Goal: Task Accomplishment & Management: Manage account settings

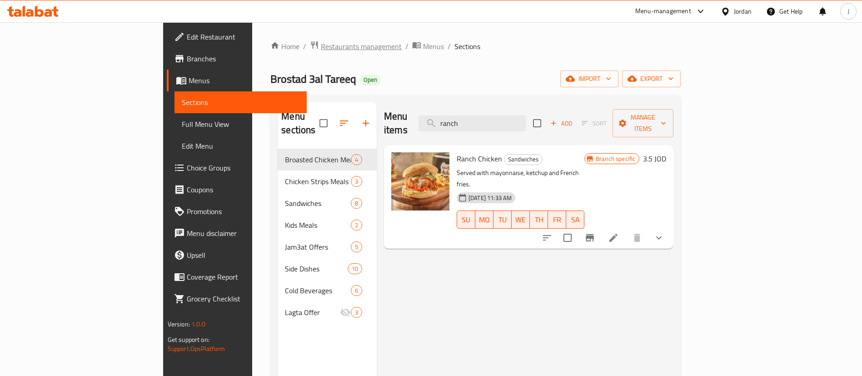
click at [321, 48] on span "Restaurants management" at bounding box center [361, 46] width 81 height 11
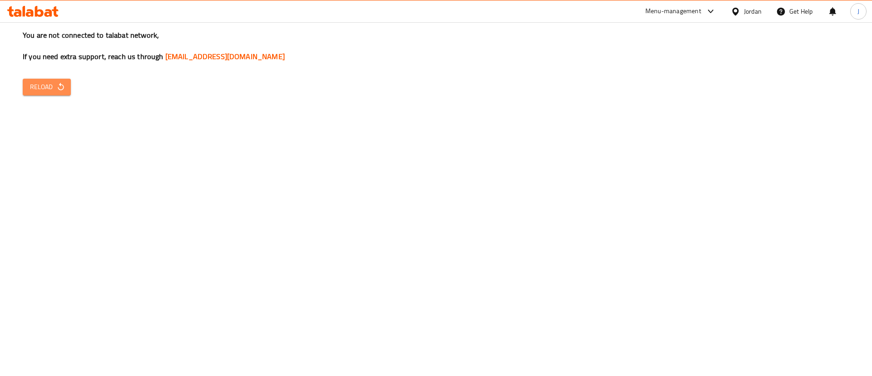
click at [48, 91] on span "Reload" at bounding box center [47, 86] width 34 height 11
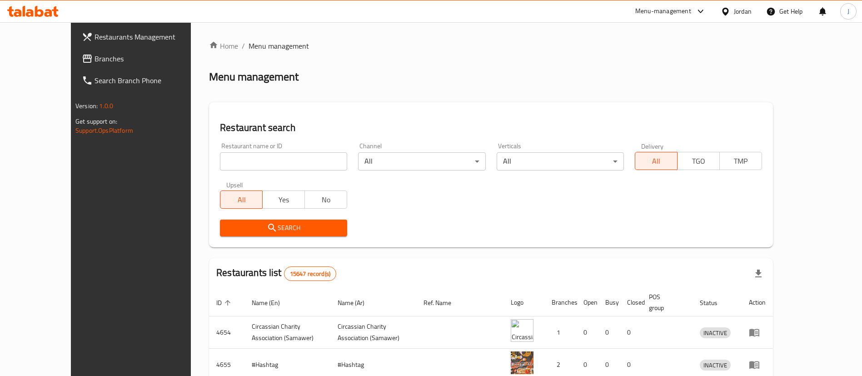
click at [263, 157] on input "search" at bounding box center [283, 161] width 127 height 18
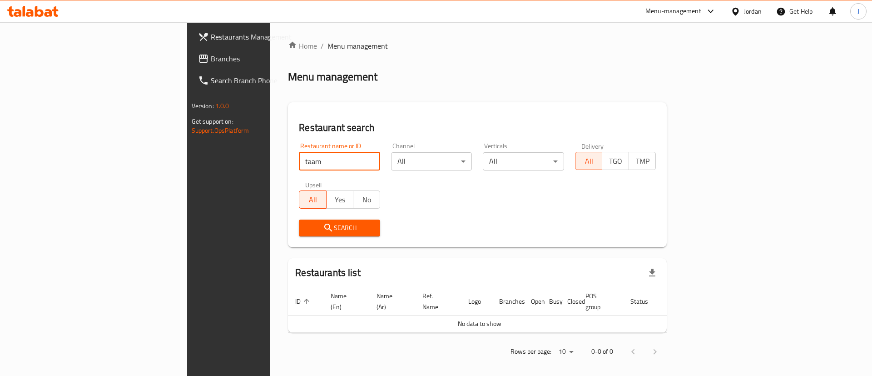
click button "Search" at bounding box center [339, 227] width 81 height 17
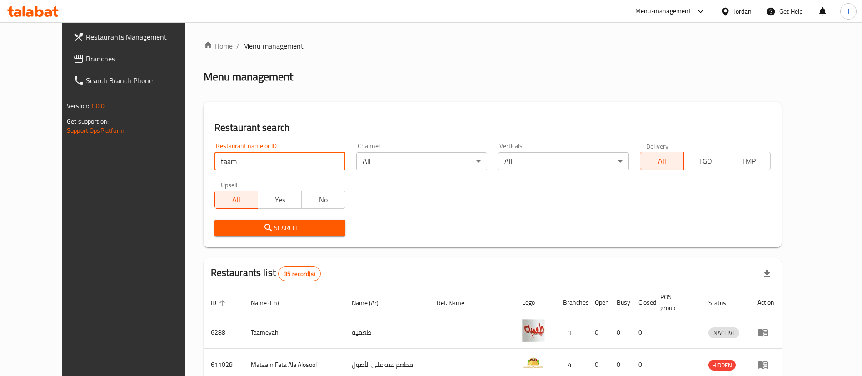
drag, startPoint x: 223, startPoint y: 163, endPoint x: 0, endPoint y: 187, distance: 224.0
click at [62, 184] on div "Restaurants Management Branches Search Branch Phone Version: 1.0.0 Get support …" at bounding box center [430, 358] width 737 height 673
type input "طعميني و"
click button "Search" at bounding box center [279, 227] width 131 height 17
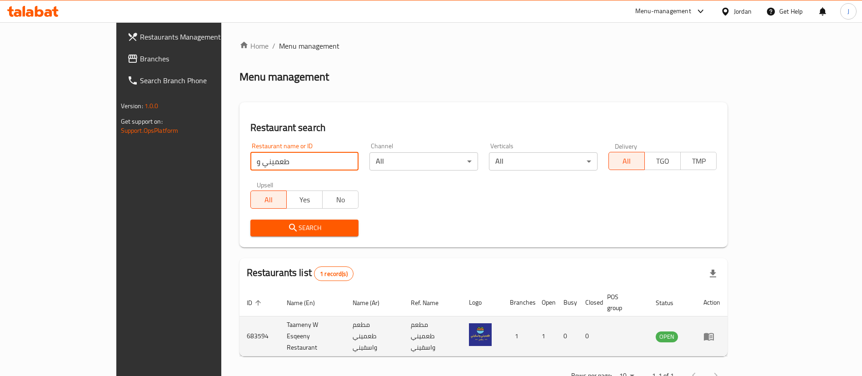
click at [239, 322] on td "683594" at bounding box center [259, 336] width 40 height 40
copy td "683594"
click at [279, 319] on td "Taameny W Esqeeny Restaurant" at bounding box center [312, 336] width 66 height 40
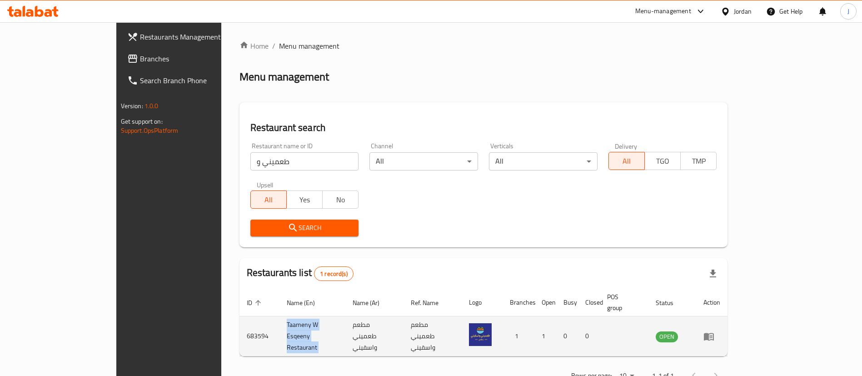
click at [279, 319] on td "Taameny W Esqeeny Restaurant" at bounding box center [312, 336] width 66 height 40
copy td "Taameny W Esqeeny Restaurant"
click at [279, 324] on td "Taameny W Esqeeny Restaurant" at bounding box center [312, 336] width 66 height 40
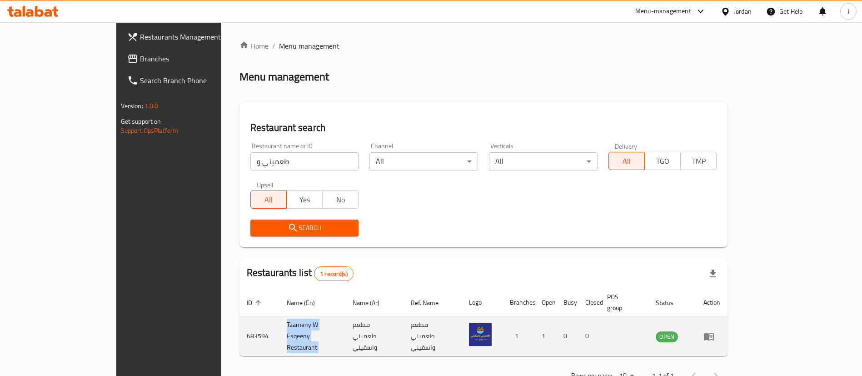
click at [714, 331] on icon "enhanced table" at bounding box center [708, 336] width 11 height 11
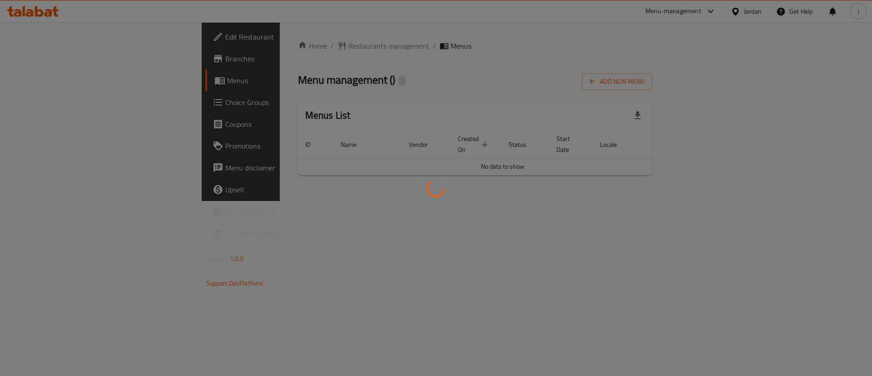
click at [34, 60] on div at bounding box center [436, 188] width 872 height 376
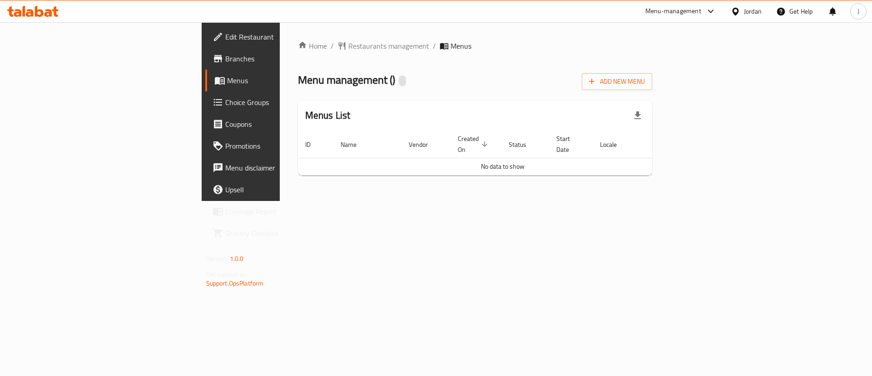
click at [225, 57] on span "Branches" at bounding box center [282, 58] width 115 height 11
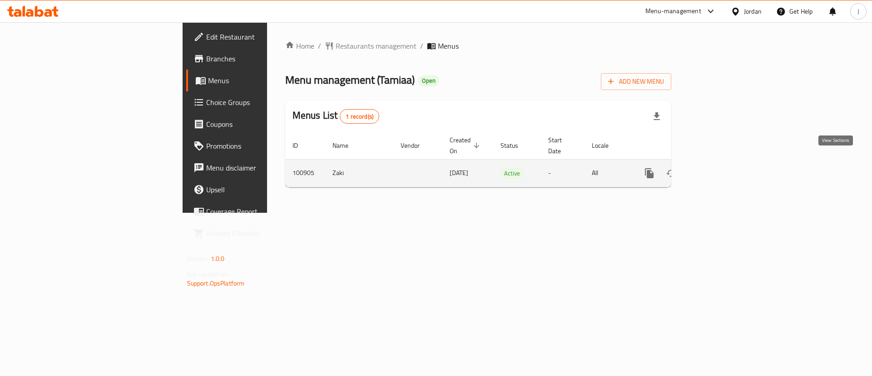
click at [721, 168] on icon "enhanced table" at bounding box center [715, 173] width 11 height 11
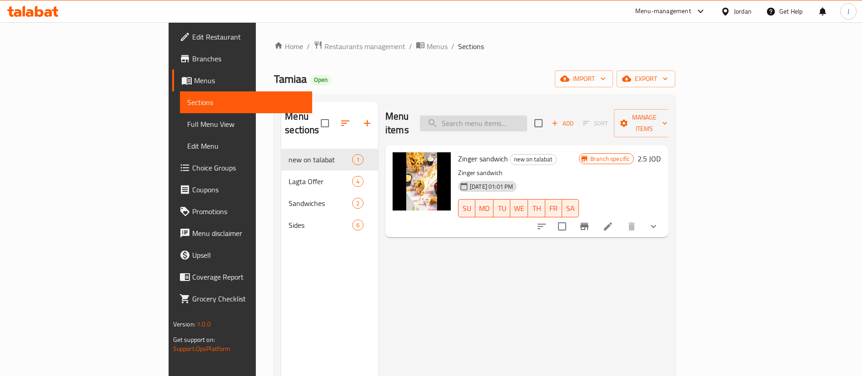
click at [527, 115] on input "search" at bounding box center [473, 123] width 107 height 16
paste input "Falafel Sandwich Bun Bread"
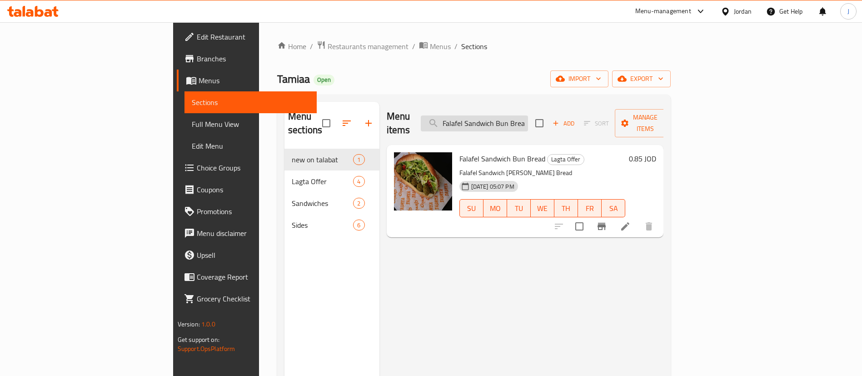
click at [511, 115] on input "Falafel Sandwich Bun Bread" at bounding box center [474, 123] width 107 height 16
paste input "ries Sandwich With Cheese"
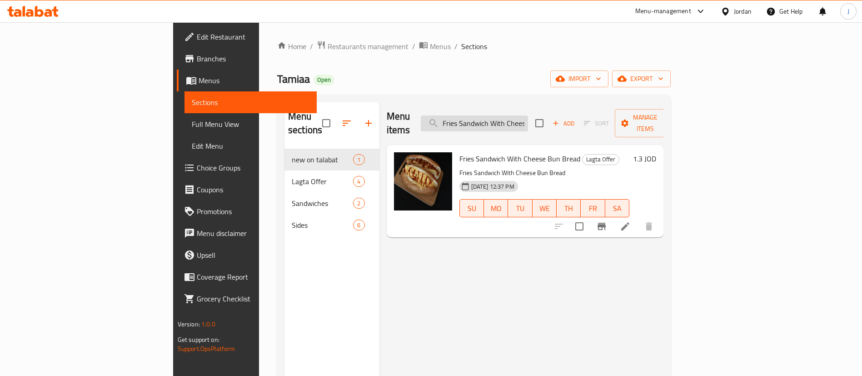
click at [528, 115] on input "Fries Sandwich With Cheese Bun Bread" at bounding box center [474, 123] width 107 height 16
paste input "search"
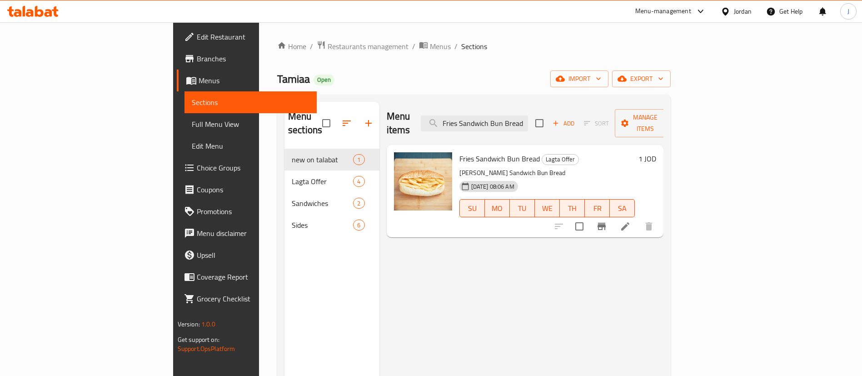
type input "Fries Sandwich Bun Bread"
click at [197, 211] on span "Promotions" at bounding box center [253, 211] width 113 height 11
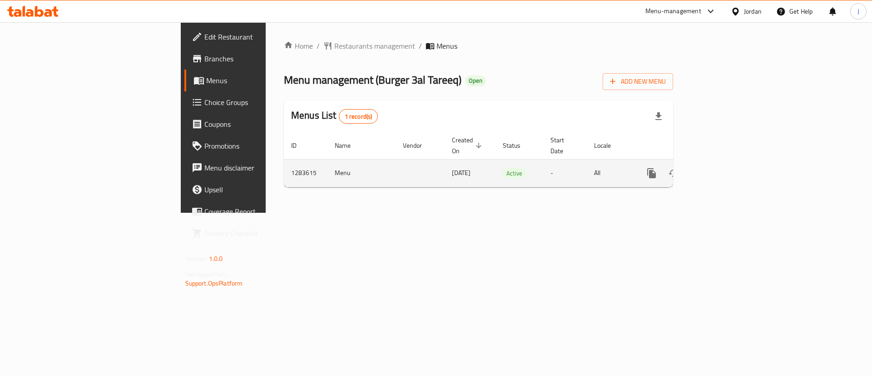
click at [723, 168] on icon "enhanced table" at bounding box center [717, 173] width 11 height 11
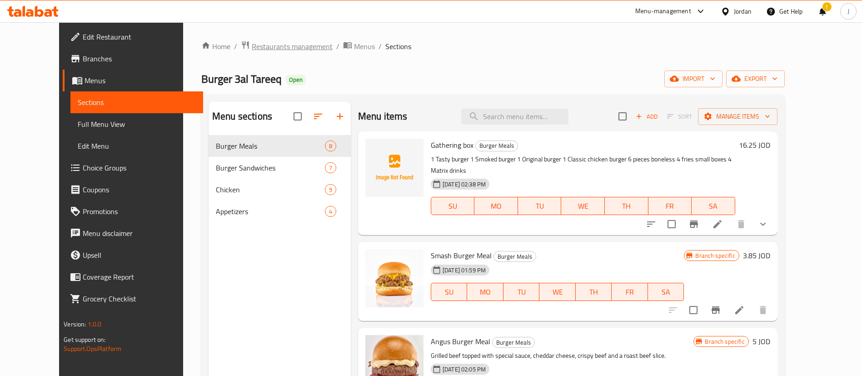
click at [260, 44] on span "Restaurants management" at bounding box center [292, 46] width 81 height 11
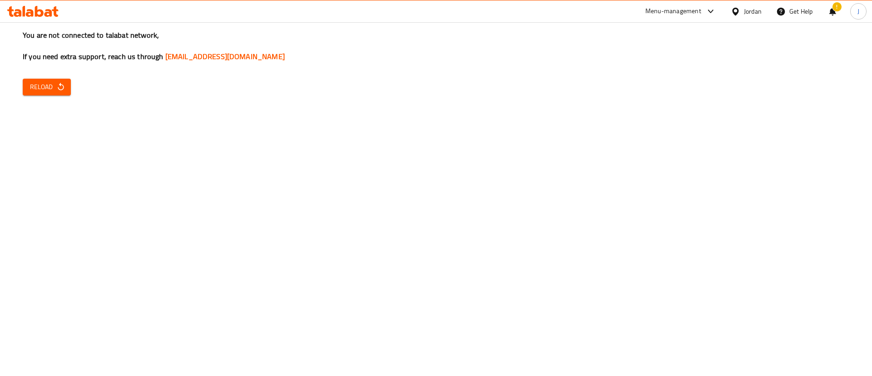
click at [53, 92] on span "Reload" at bounding box center [47, 86] width 34 height 11
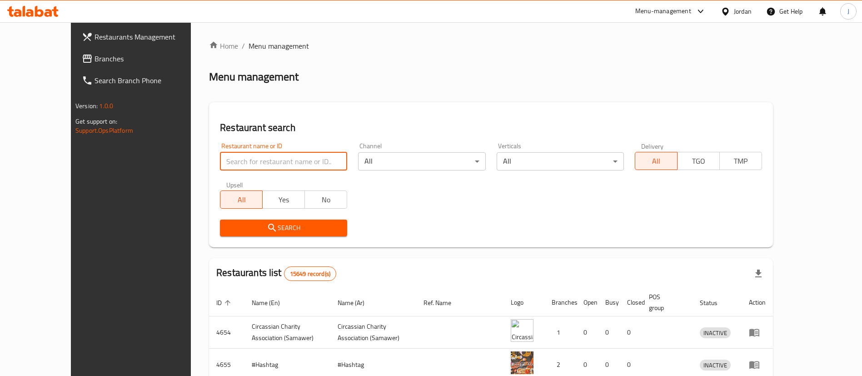
click at [244, 162] on input "search" at bounding box center [283, 161] width 127 height 18
paste input "مطبخ صبايا الخير"
type input "مطبخ صبايا الخير"
click button "Search" at bounding box center [283, 227] width 127 height 17
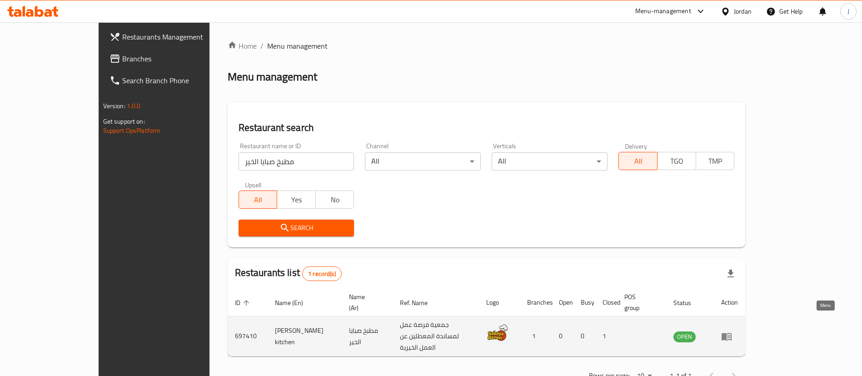
click at [732, 331] on icon "enhanced table" at bounding box center [726, 336] width 11 height 11
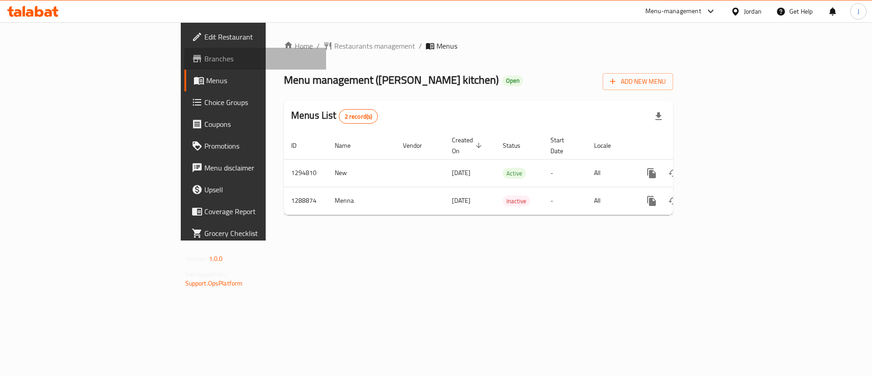
click at [204, 55] on span "Branches" at bounding box center [261, 58] width 115 height 11
